Goal: Information Seeking & Learning: Find specific fact

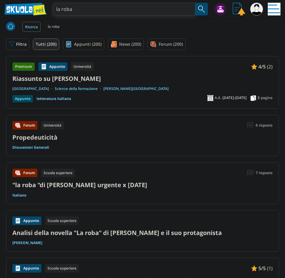
click at [153, 11] on input "la roba" at bounding box center [124, 9] width 142 height 13
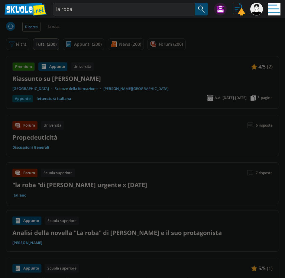
click at [221, 77] on div at bounding box center [142, 139] width 285 height 278
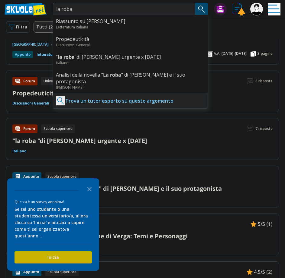
scroll to position [60, 0]
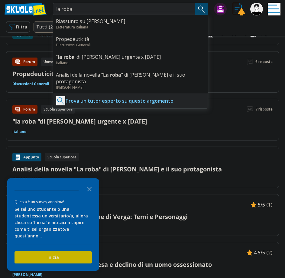
click at [234, 26] on div "Filtra 0 Tutti (200) Appunti (200) News (200) Forum (200)" at bounding box center [142, 27] width 285 height 18
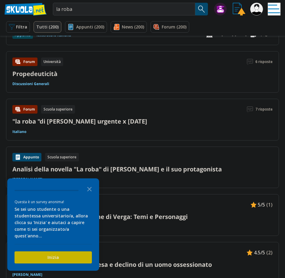
click at [80, 19] on link "Riassunto su Giovanni Verga" at bounding box center [142, 15] width 260 height 8
drag, startPoint x: 88, startPoint y: 9, endPoint x: 26, endPoint y: 6, distance: 62.4
click at [27, 6] on div "la roba Riassunto su Giovanni Verga Letteratura italiana Propedeuticità Discuss…" at bounding box center [142, 9] width 285 height 18
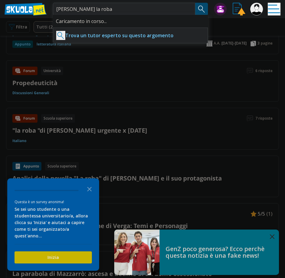
type input "Mazzaro la roba"
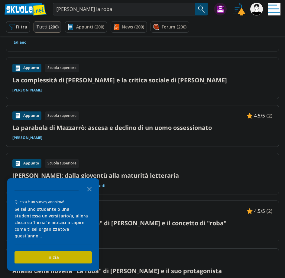
scroll to position [29, 0]
